Goal: Task Accomplishment & Management: Use online tool/utility

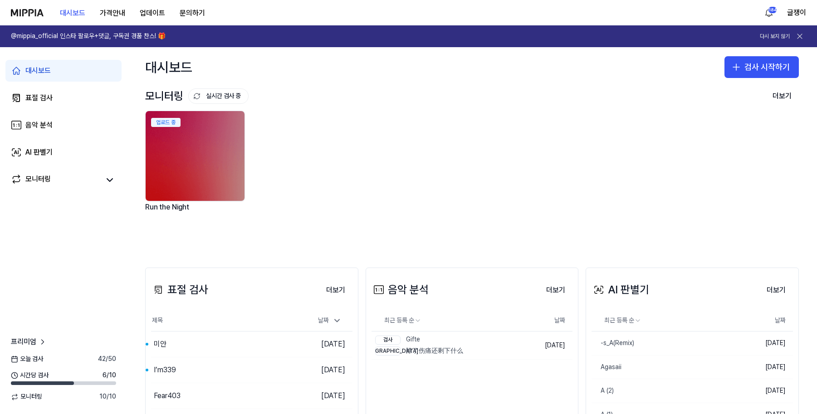
scroll to position [91, 0]
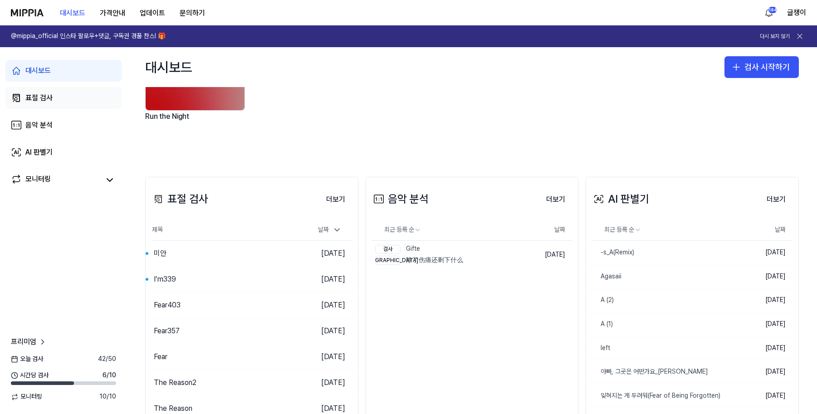
click at [30, 98] on div "표절 검사" at bounding box center [38, 98] width 27 height 11
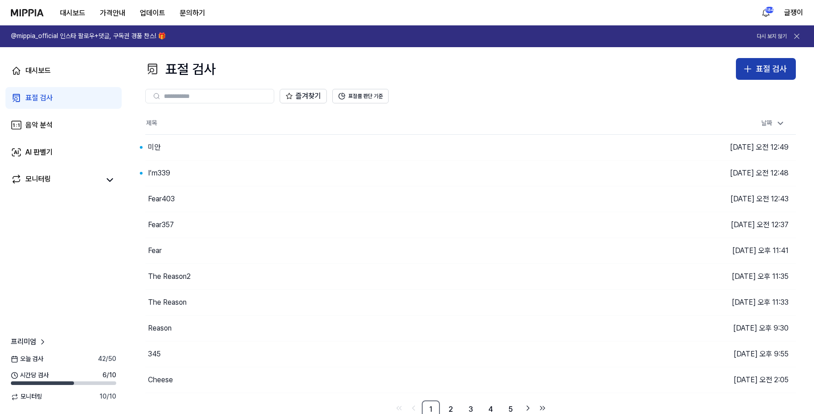
click at [782, 62] on button "표절 검사" at bounding box center [765, 69] width 60 height 22
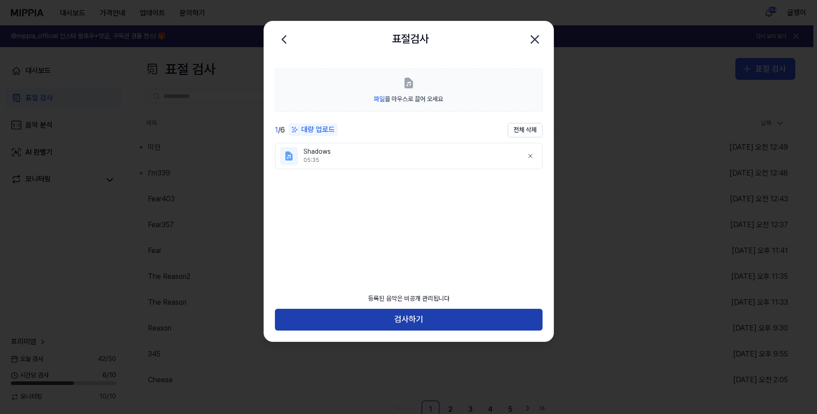
click at [406, 314] on button "검사하기" at bounding box center [409, 320] width 268 height 22
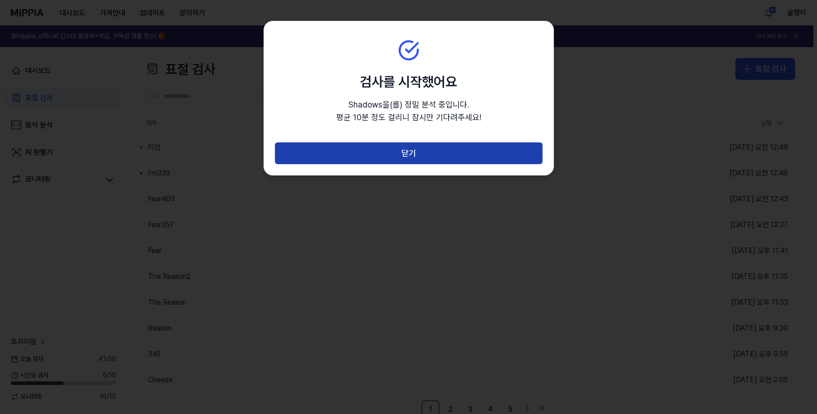
click at [407, 153] on button "닫기" at bounding box center [409, 153] width 268 height 22
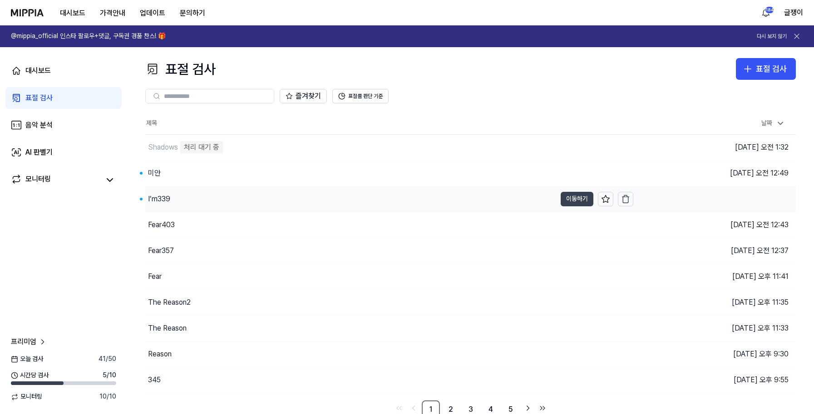
click at [577, 197] on button "이동하기" at bounding box center [576, 199] width 33 height 15
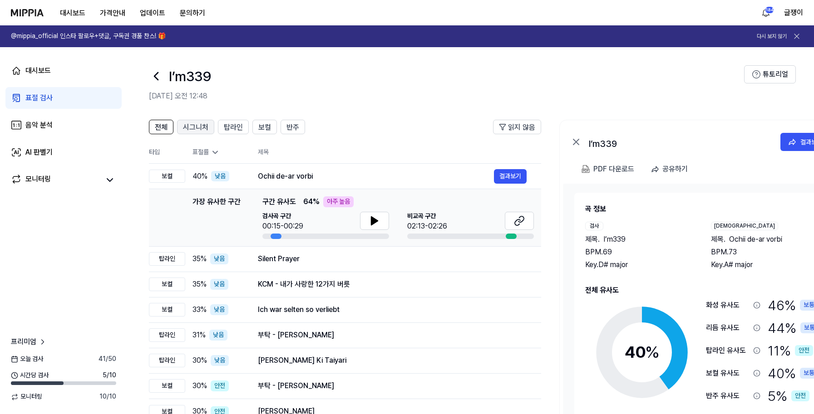
click at [193, 128] on span "시그니처" at bounding box center [195, 127] width 25 height 11
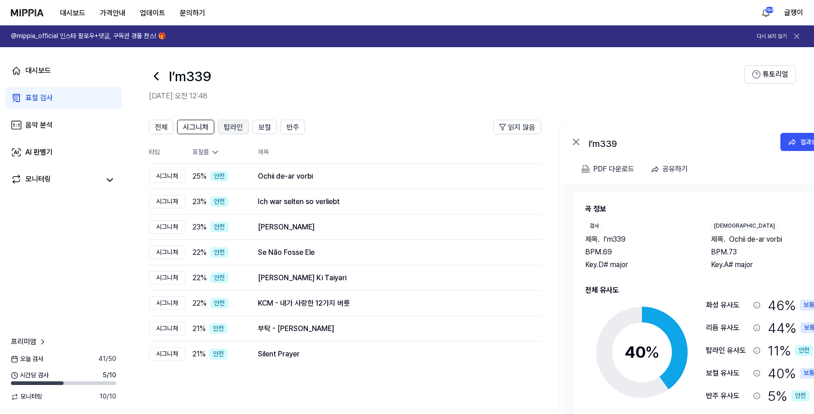
click at [236, 125] on span "탑라인" at bounding box center [233, 127] width 19 height 11
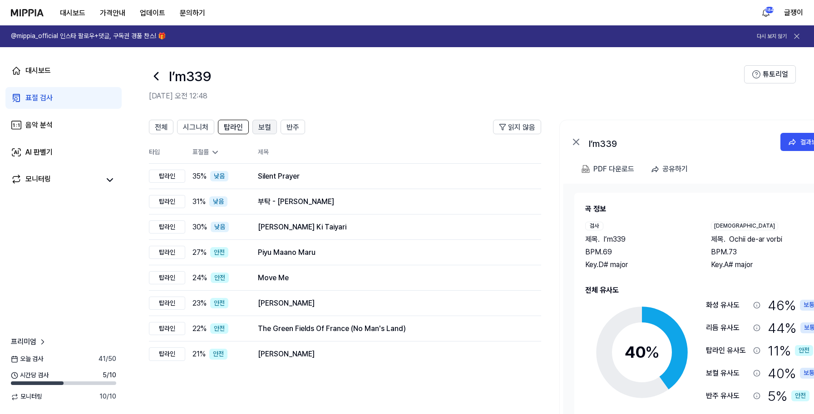
click at [258, 127] on span "보컬" at bounding box center [264, 127] width 13 height 11
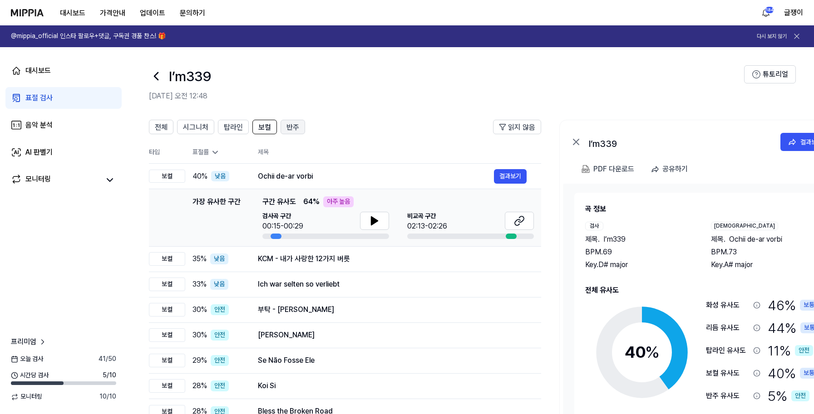
click at [288, 127] on span "반주" at bounding box center [292, 127] width 13 height 11
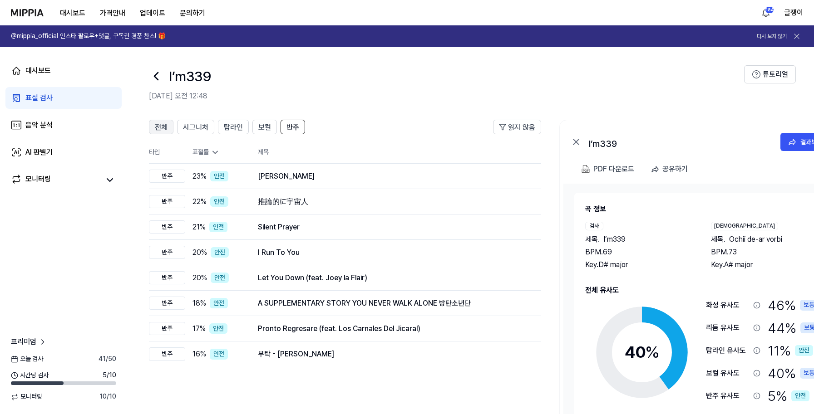
click at [162, 128] on span "전체" at bounding box center [161, 127] width 13 height 11
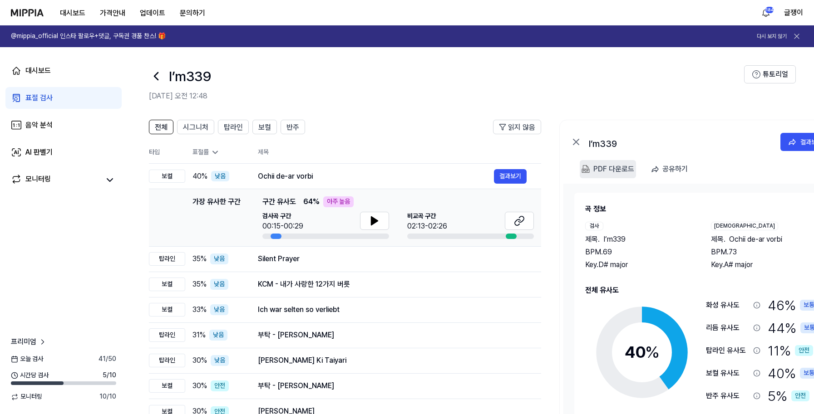
click at [620, 172] on div "PDF 다운로드" at bounding box center [613, 169] width 41 height 12
click at [604, 167] on div "PDF 다운로드" at bounding box center [613, 169] width 41 height 12
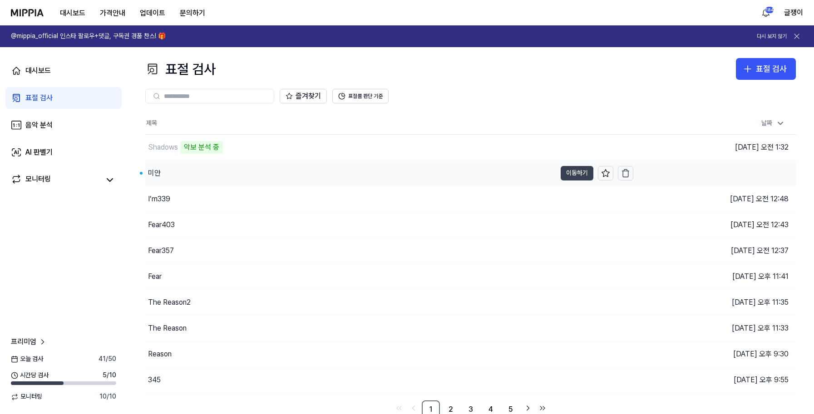
click at [567, 172] on button "이동하기" at bounding box center [576, 173] width 33 height 15
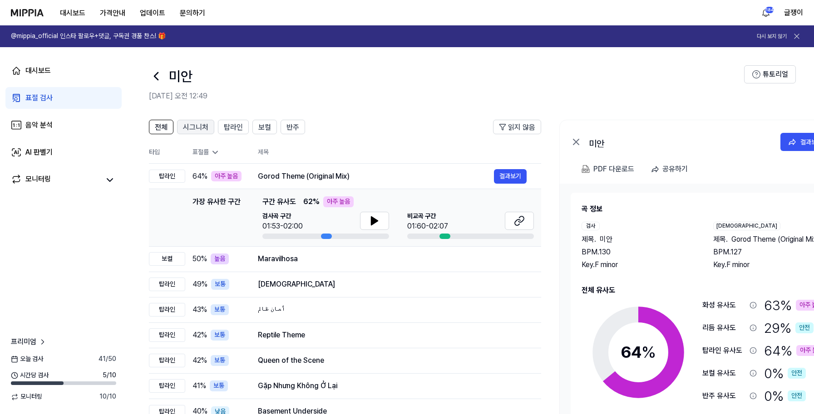
click at [200, 129] on span "시그니처" at bounding box center [195, 127] width 25 height 11
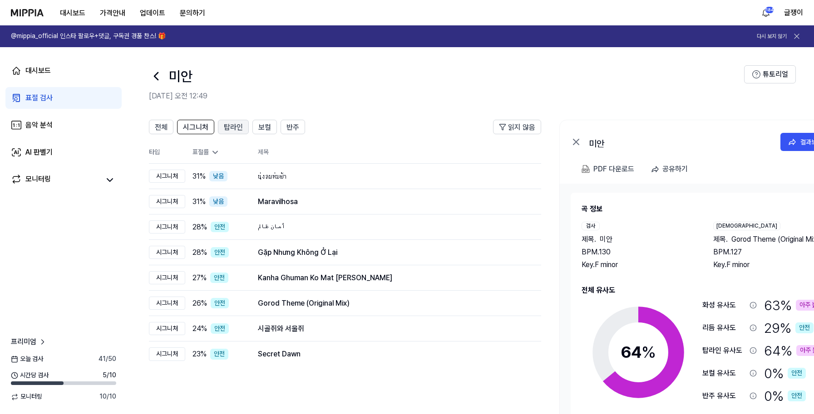
click at [232, 127] on span "탑라인" at bounding box center [233, 127] width 19 height 11
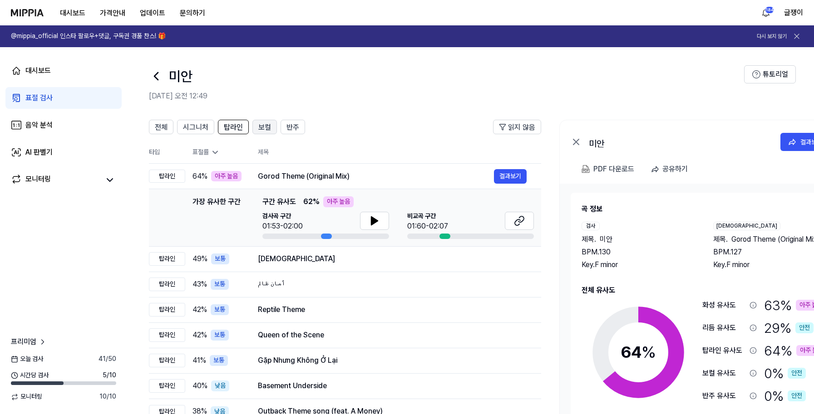
click at [262, 128] on span "보컬" at bounding box center [264, 127] width 13 height 11
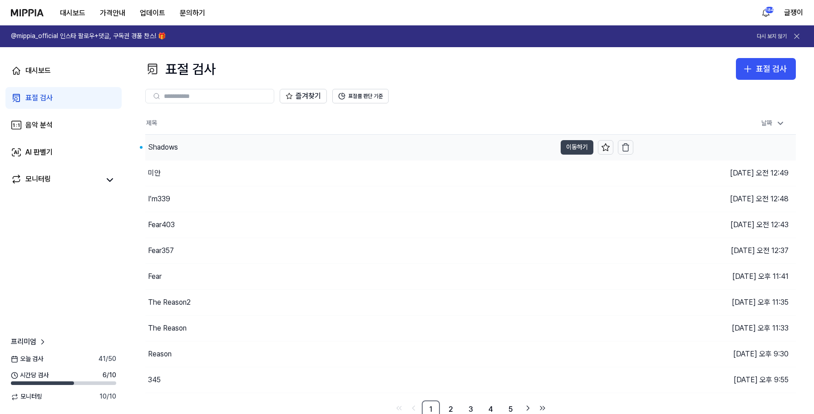
click at [569, 144] on button "이동하기" at bounding box center [576, 147] width 33 height 15
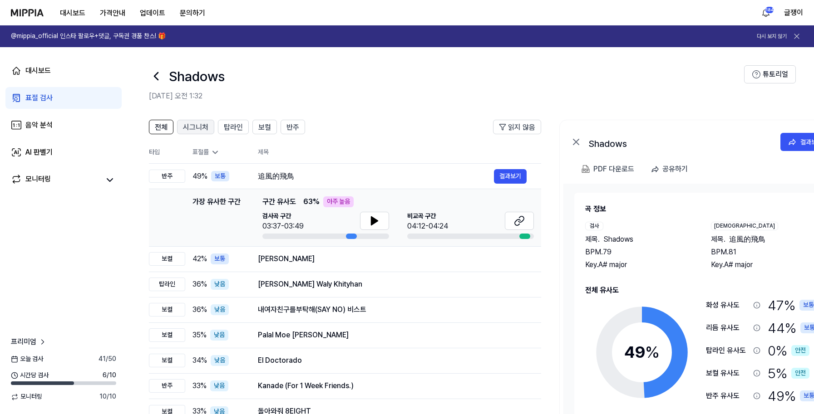
click at [197, 124] on span "시그니처" at bounding box center [195, 127] width 25 height 11
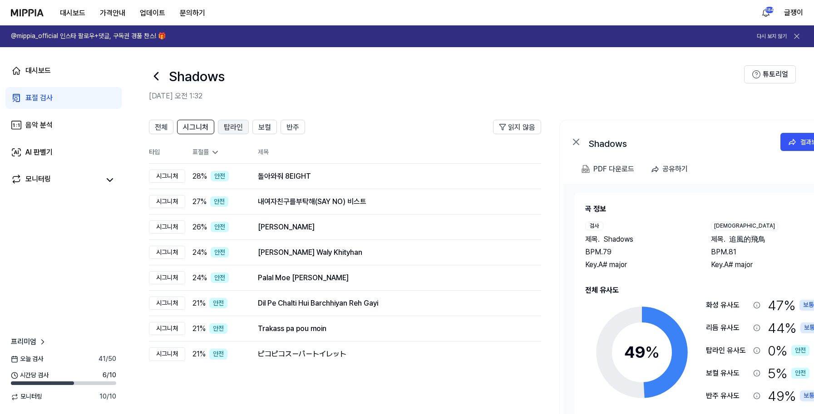
click at [227, 125] on span "탑라인" at bounding box center [233, 127] width 19 height 11
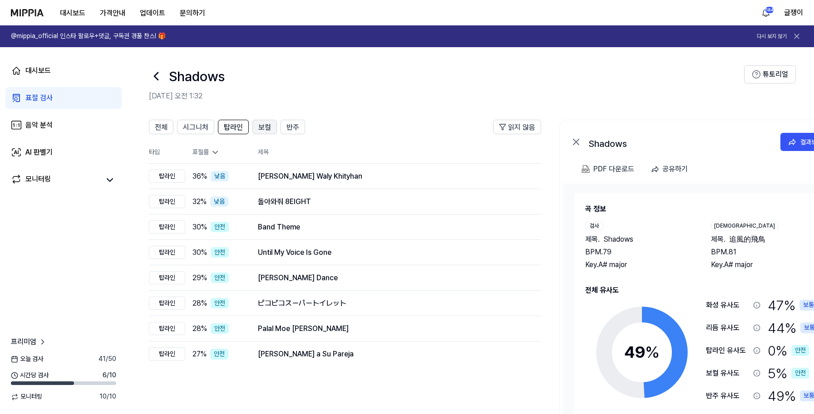
click at [261, 125] on span "보컬" at bounding box center [264, 127] width 13 height 11
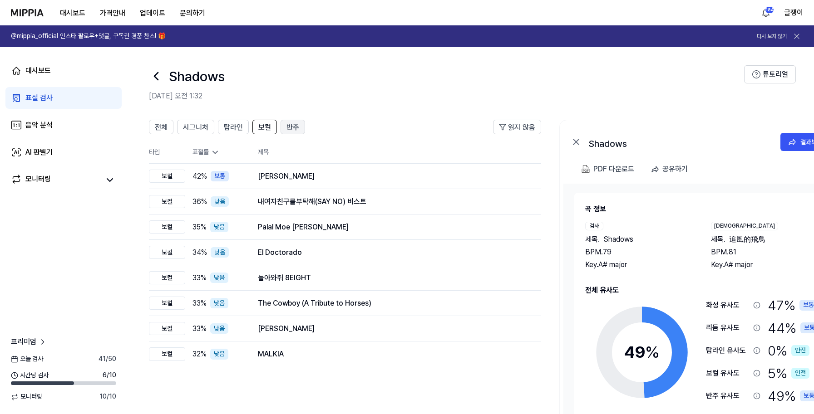
click at [294, 127] on span "반주" at bounding box center [292, 127] width 13 height 11
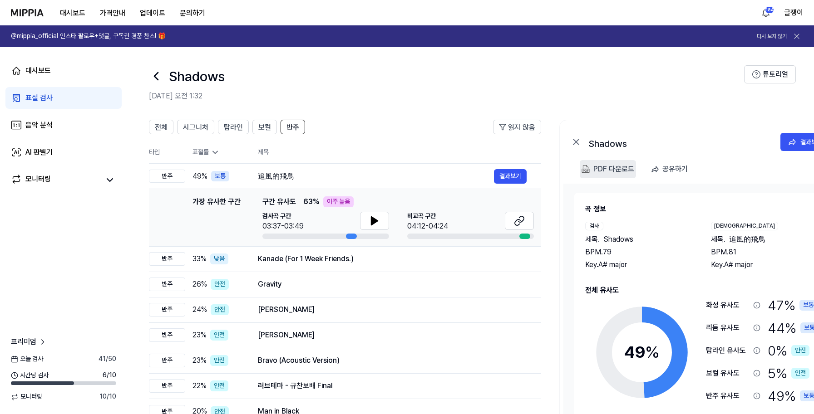
click at [596, 169] on div "PDF 다운로드" at bounding box center [613, 169] width 41 height 12
